Goal: Entertainment & Leisure: Consume media (video, audio)

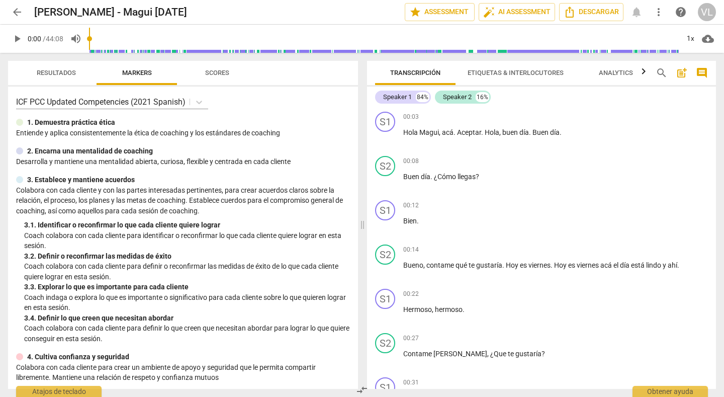
click at [15, 41] on span "play_arrow" at bounding box center [17, 39] width 12 height 12
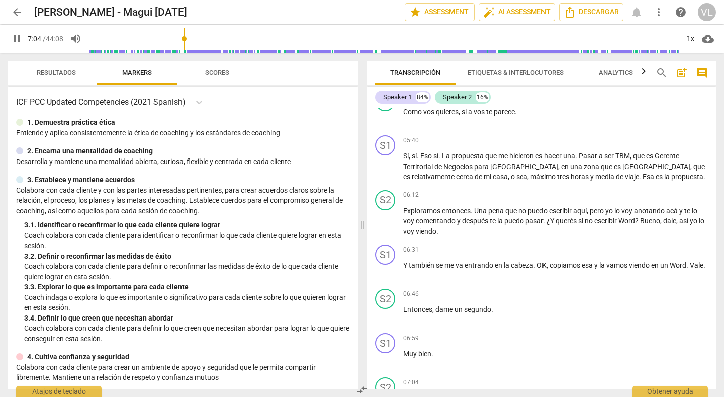
scroll to position [1808, 0]
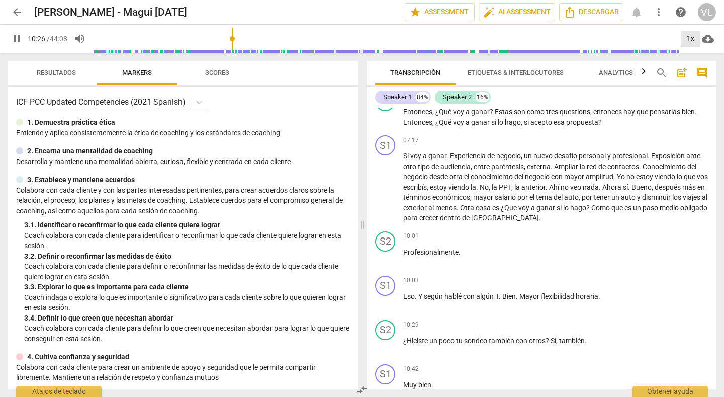
click at [688, 38] on div "1x" at bounding box center [690, 39] width 19 height 16
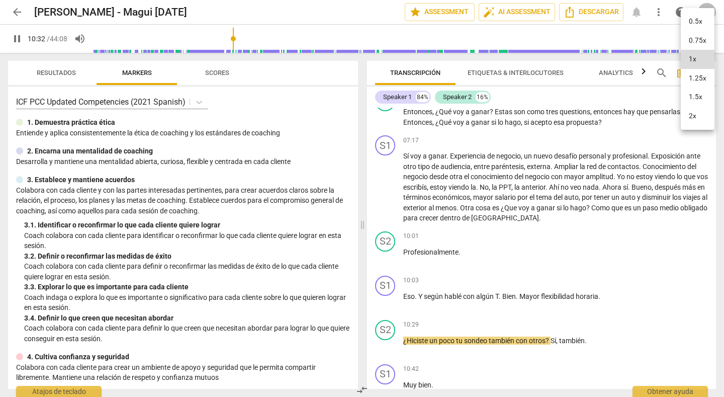
click at [693, 77] on li "1.25x" at bounding box center [698, 78] width 34 height 19
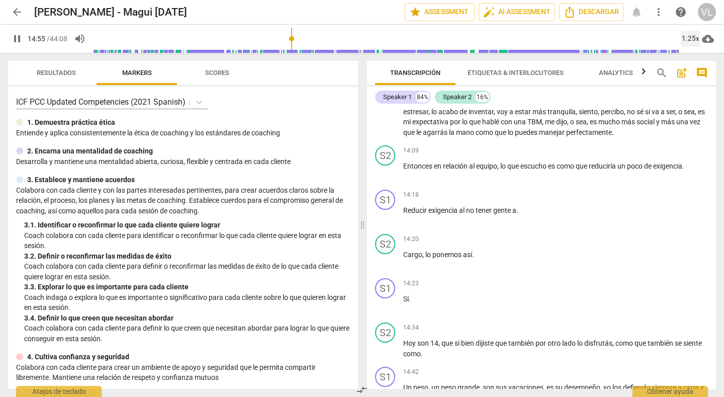
scroll to position [2980, 0]
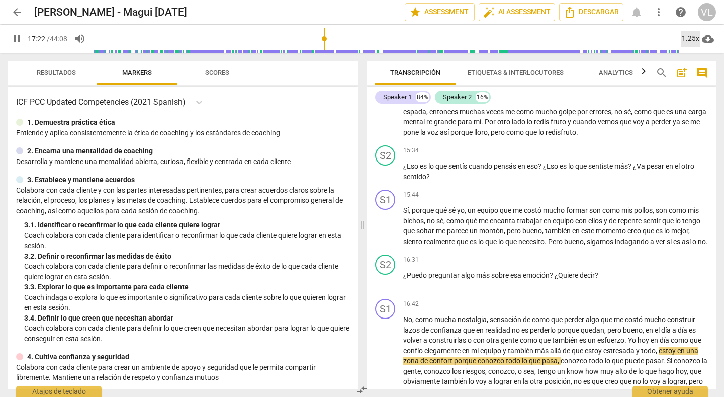
click at [690, 37] on div "1.25x" at bounding box center [690, 39] width 19 height 16
click at [690, 95] on li "1.5x" at bounding box center [698, 96] width 34 height 19
click at [688, 43] on div "1.5x" at bounding box center [690, 39] width 19 height 16
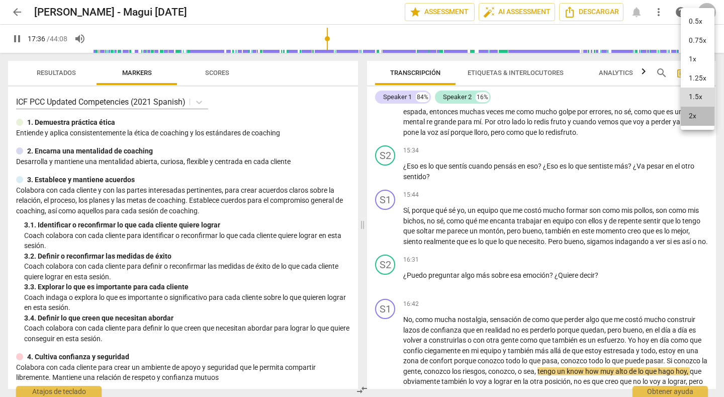
click at [691, 112] on li "2x" at bounding box center [698, 116] width 34 height 19
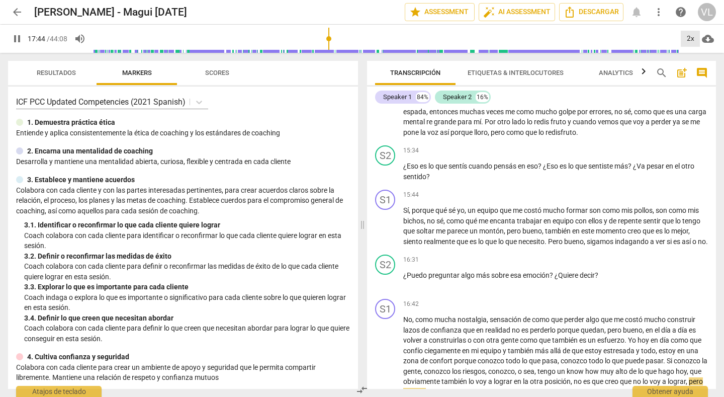
click at [685, 37] on div "2x" at bounding box center [690, 39] width 19 height 16
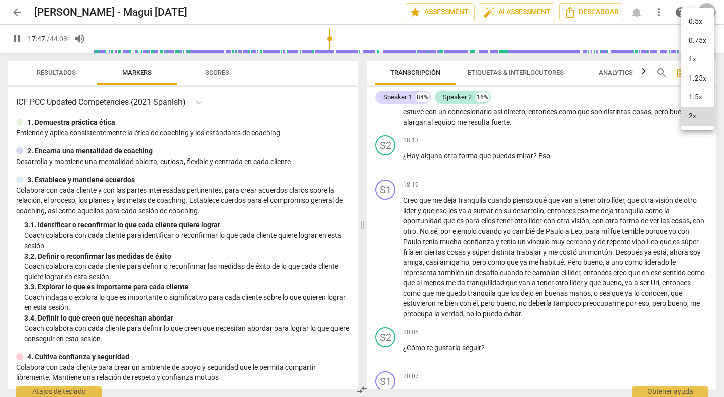
click at [688, 97] on li "1.5x" at bounding box center [698, 96] width 34 height 19
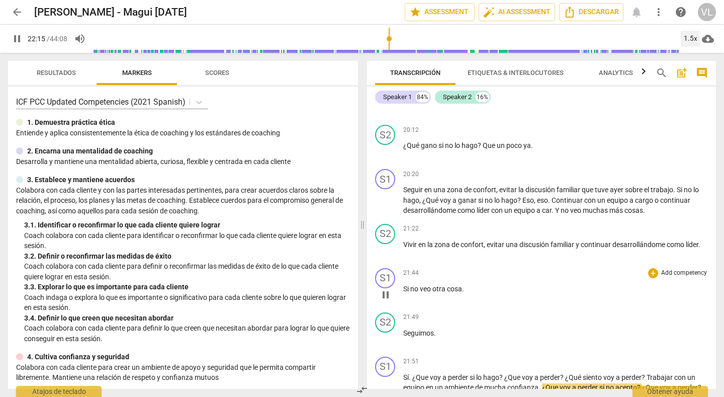
scroll to position [3847, 0]
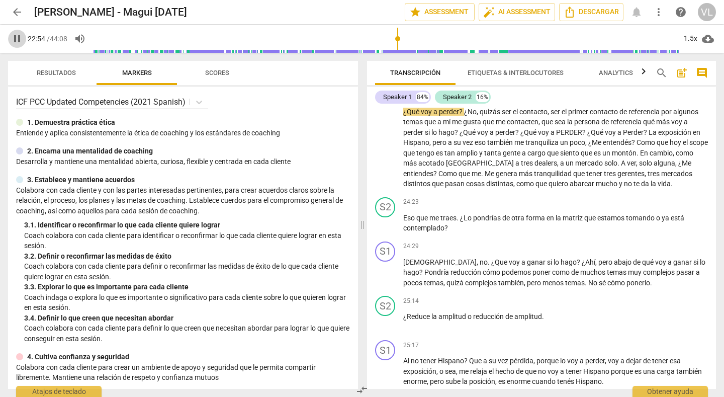
click at [17, 39] on span "pause" at bounding box center [17, 39] width 12 height 12
type input "1375"
